Goal: Obtain resource: Download file/media

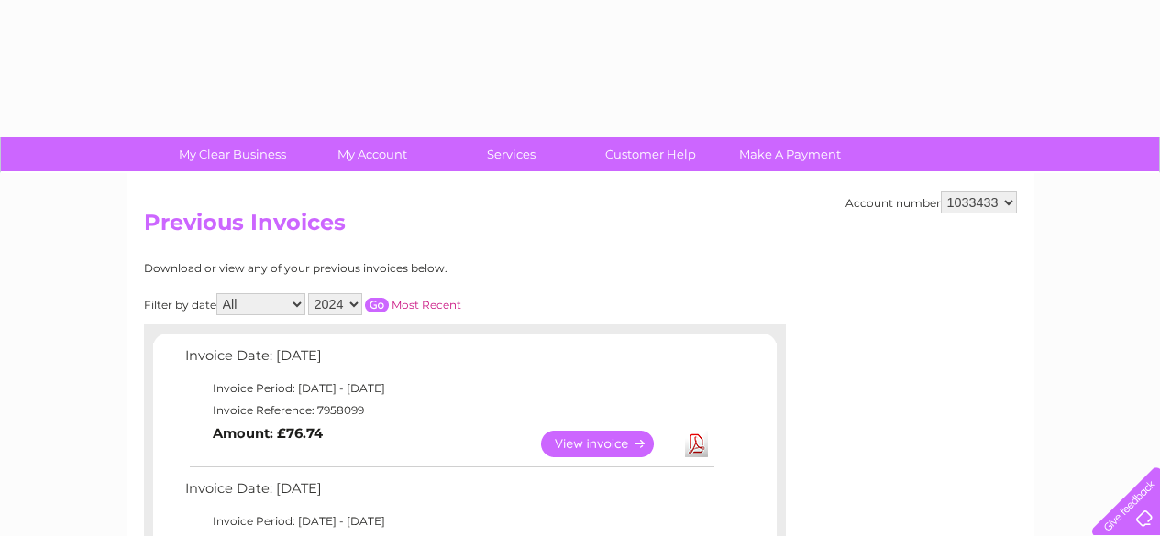
select select "2024"
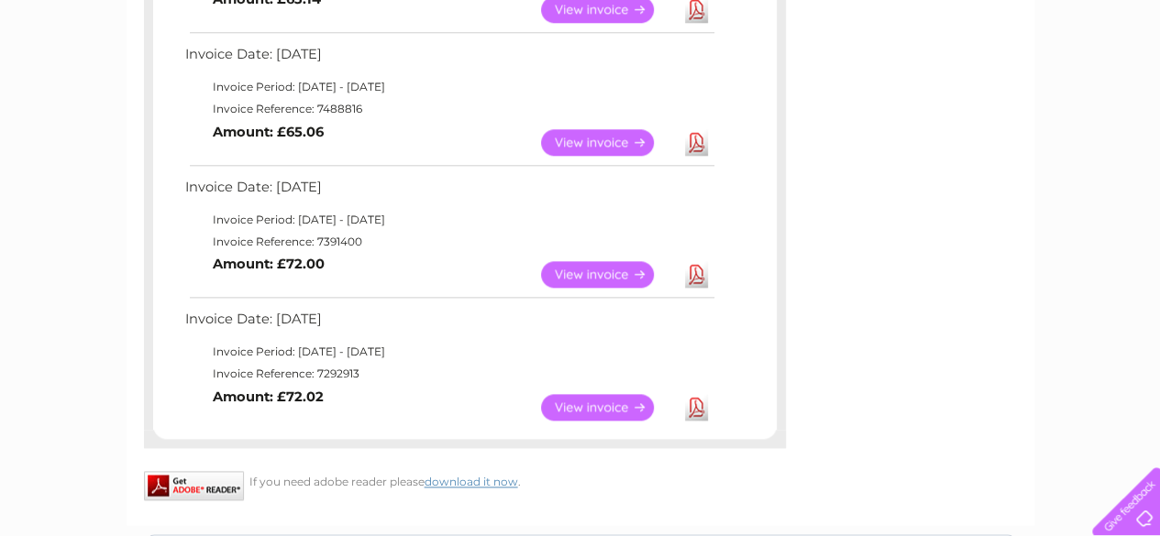
scroll to position [964, 0]
click at [607, 404] on link "View" at bounding box center [608, 406] width 135 height 27
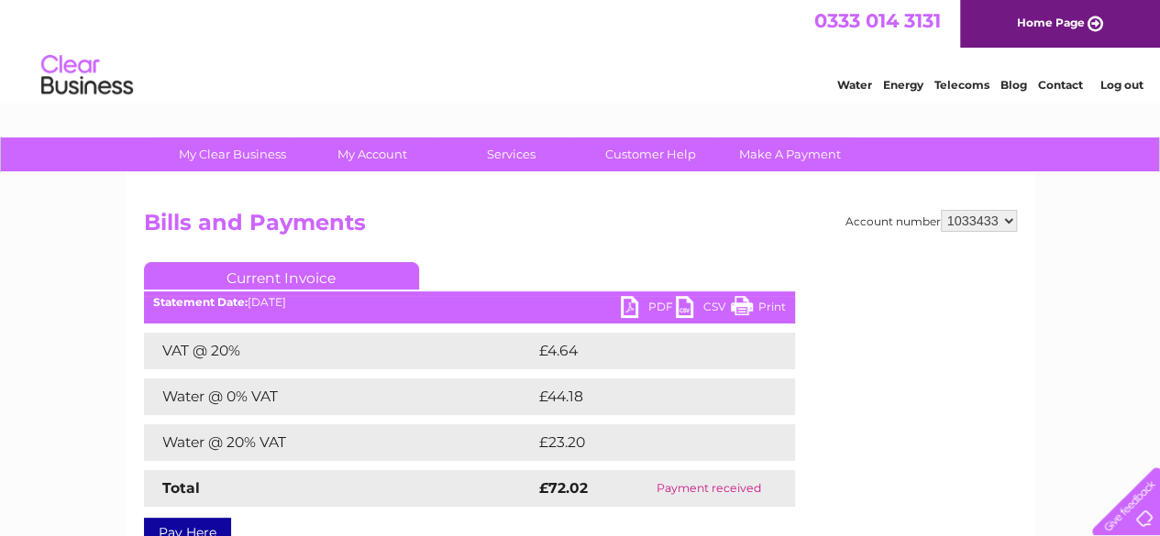
click at [635, 303] on link "PDF" at bounding box center [648, 309] width 55 height 27
